Goal: Information Seeking & Learning: Learn about a topic

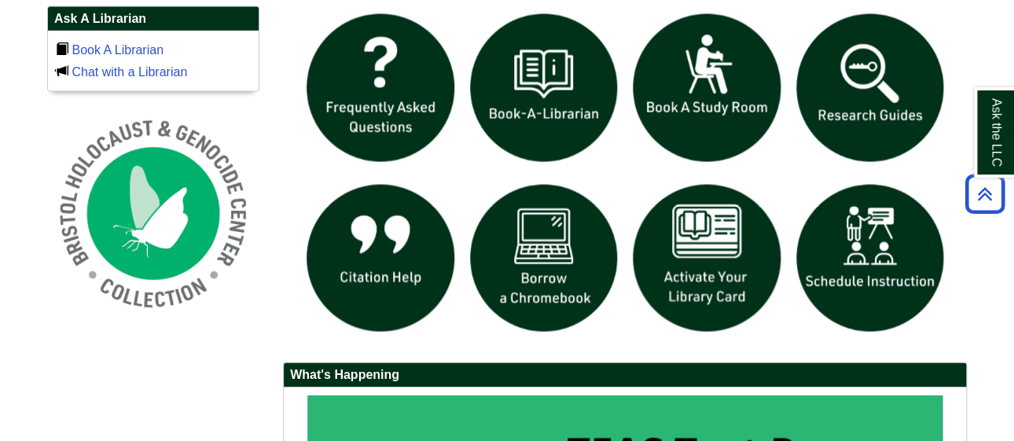
scroll to position [1098, 0]
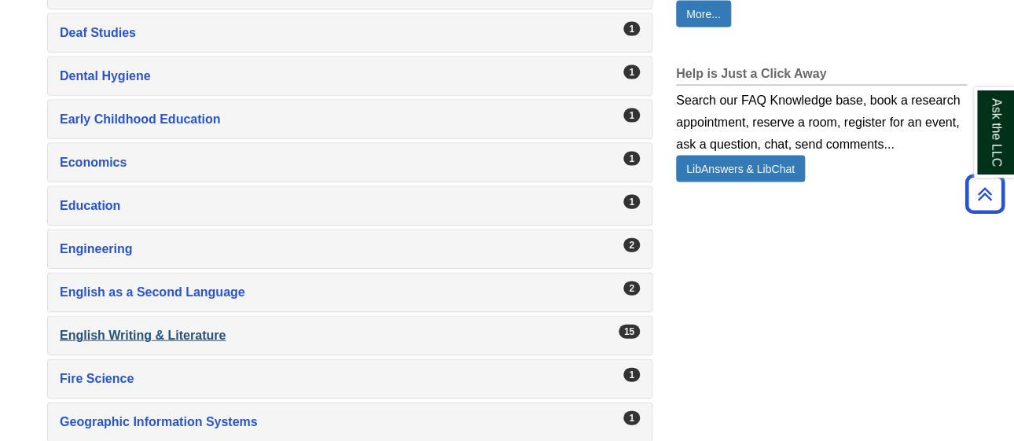
scroll to position [1156, 0]
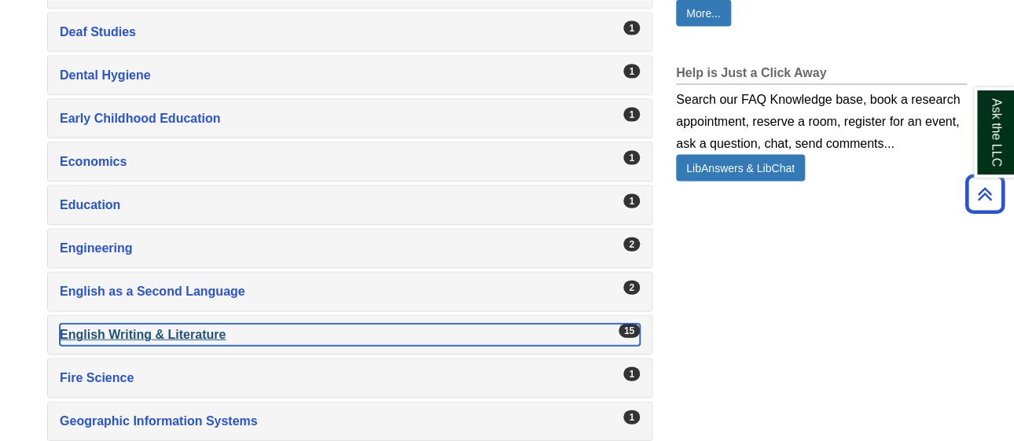
click at [181, 336] on div "English Writing & Literature , 15 guides" at bounding box center [350, 335] width 580 height 22
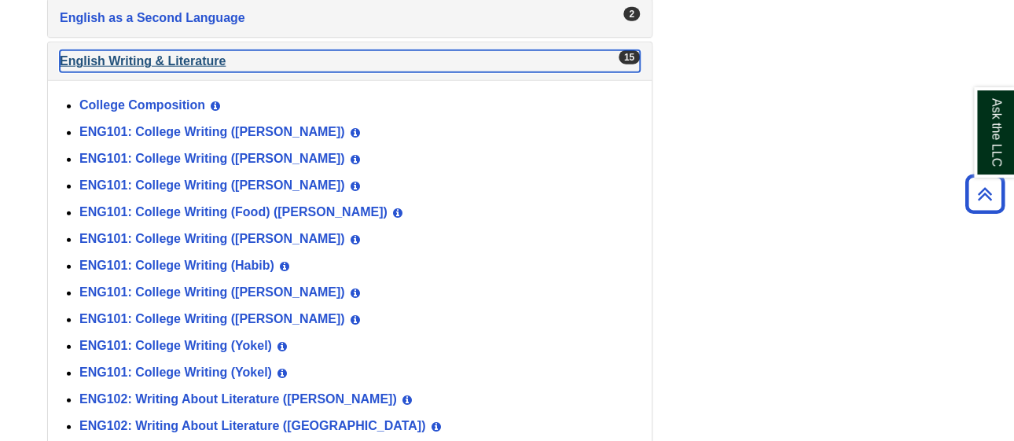
scroll to position [1431, 0]
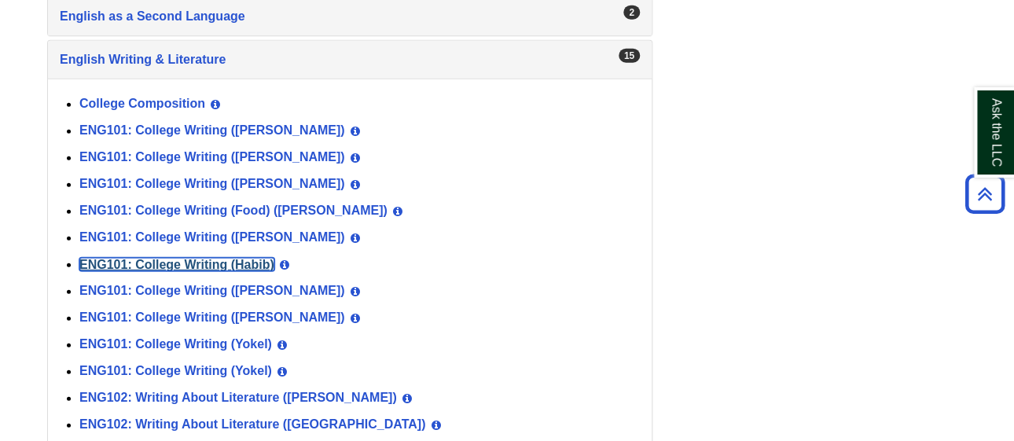
click at [213, 271] on link "ENG101: College Writing (Habib)" at bounding box center [176, 264] width 195 height 13
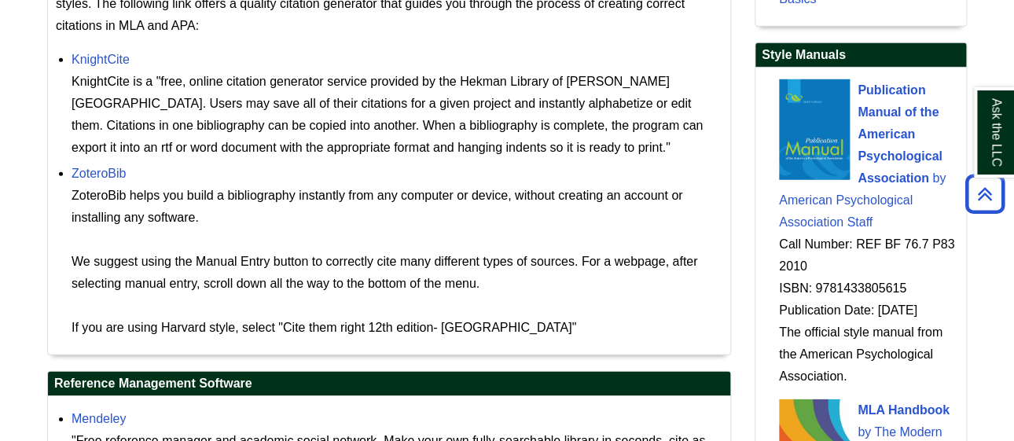
scroll to position [2044, 0]
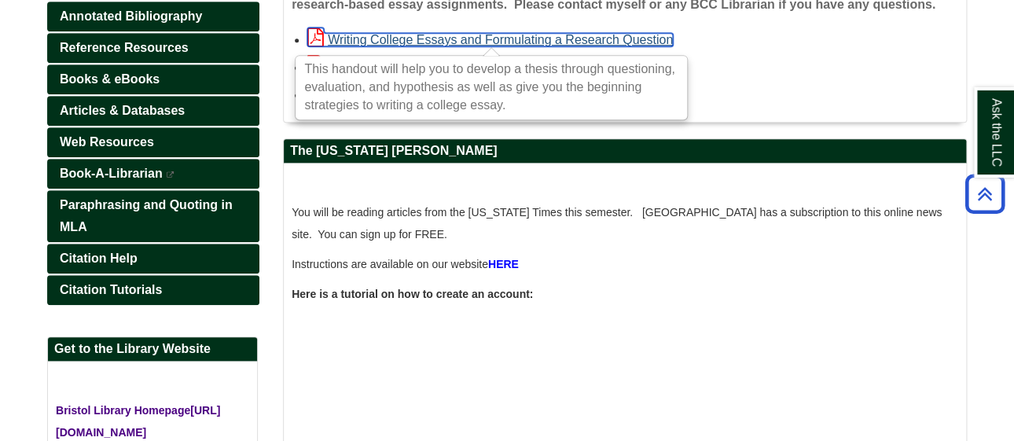
scroll to position [300, 0]
